Goal: Navigation & Orientation: Find specific page/section

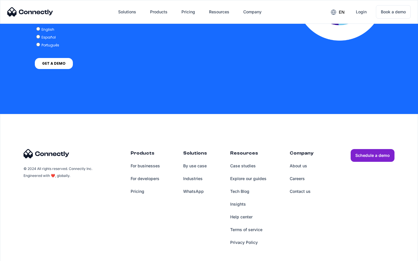
scroll to position [1273, 0]
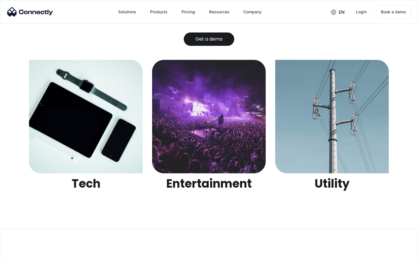
scroll to position [1830, 0]
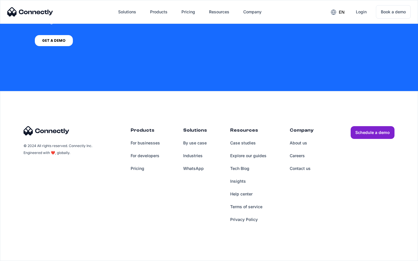
scroll to position [440, 0]
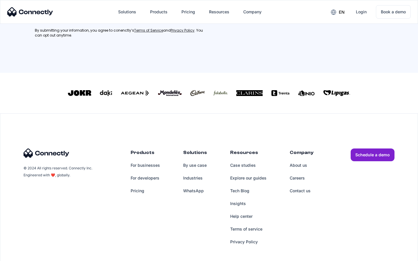
scroll to position [261, 0]
